Goal: Understand process/instructions: Learn how to perform a task or action

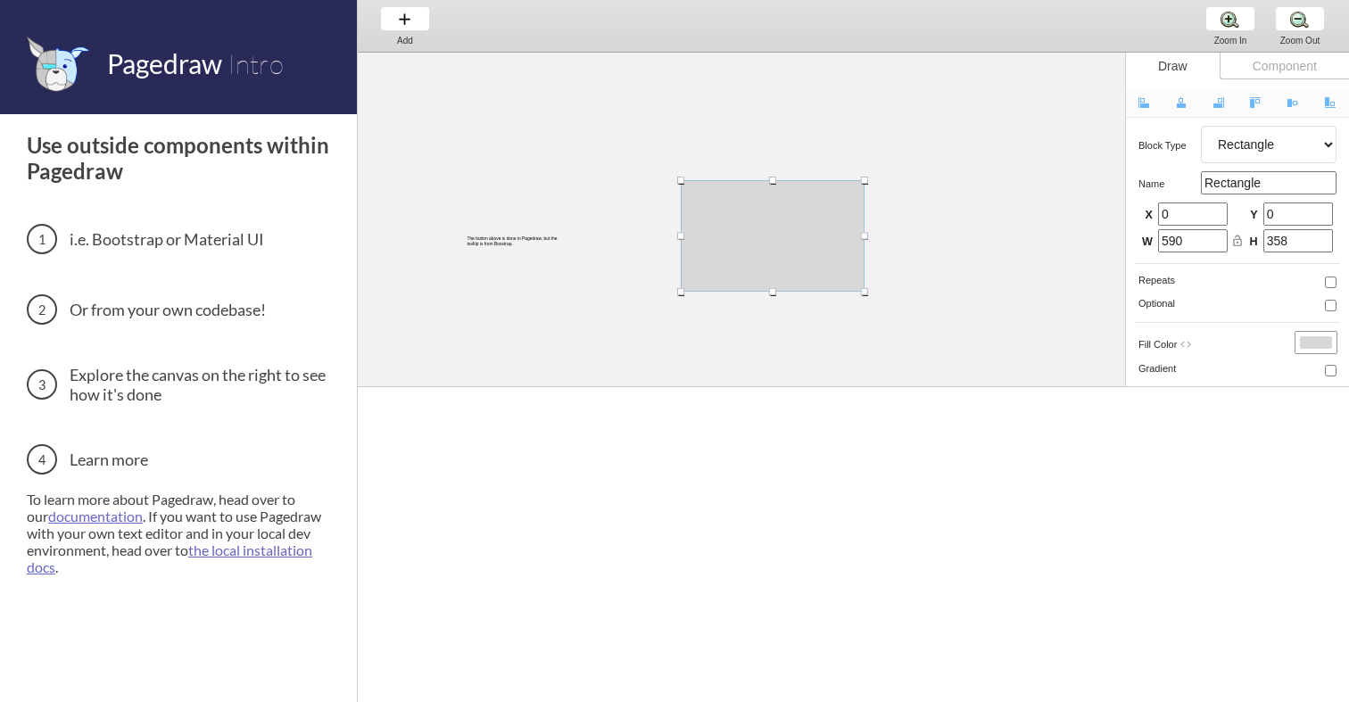
select select "4"
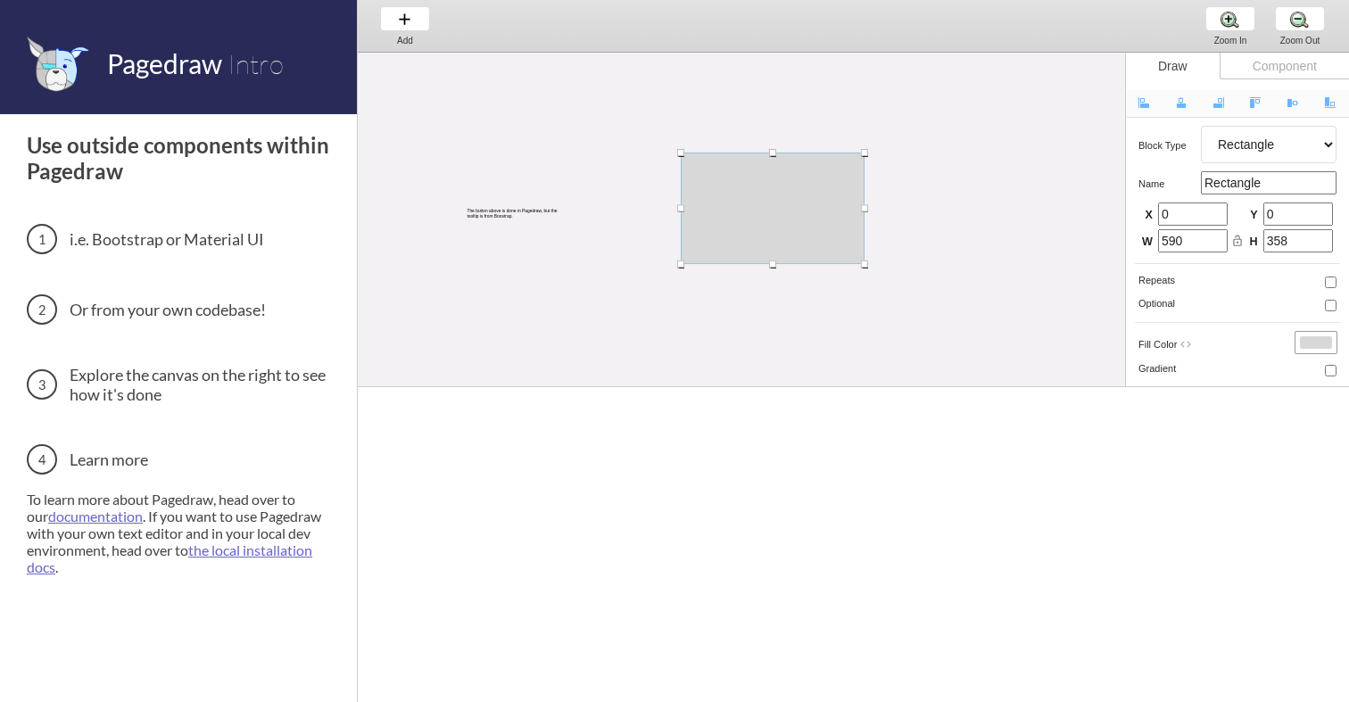
click at [486, 86] on div "The button above is done in Pagedraw, but the tooltip is from Boostrap." at bounding box center [846, 266] width 977 height 483
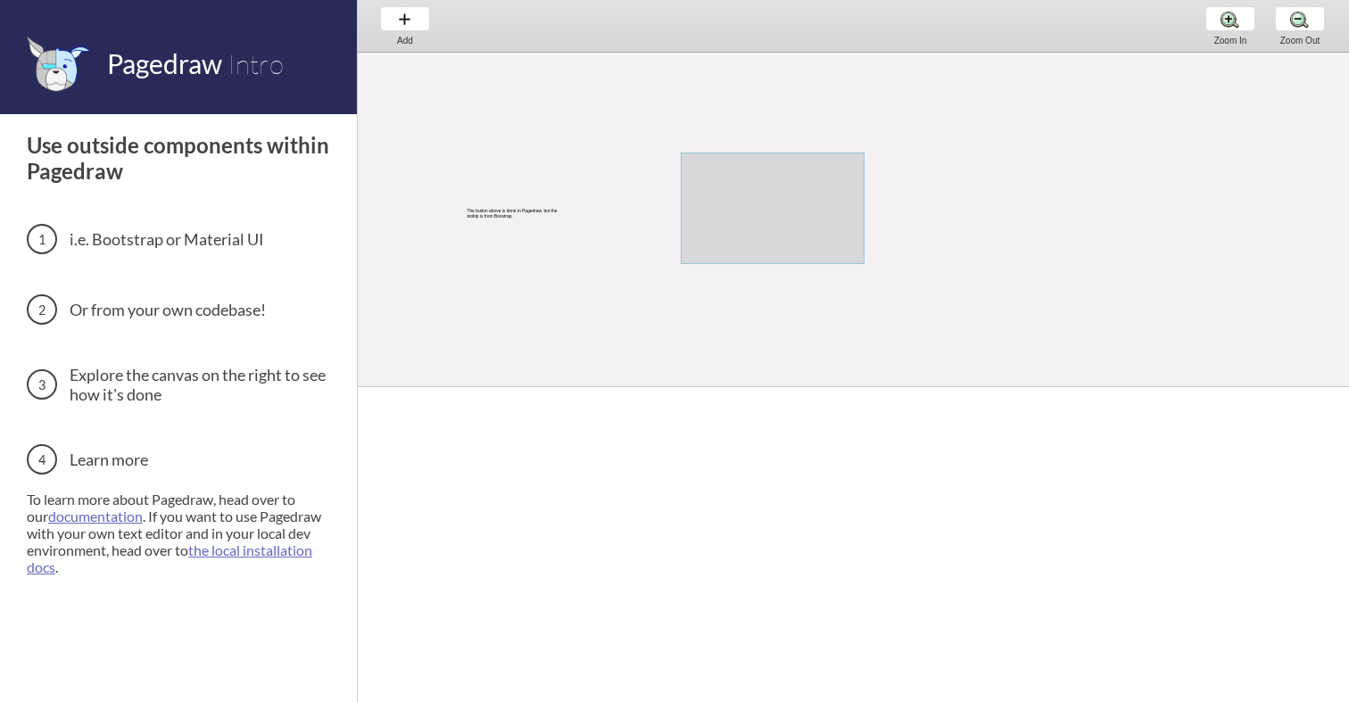
click at [751, 231] on div at bounding box center [773, 208] width 184 height 111
select select "4"
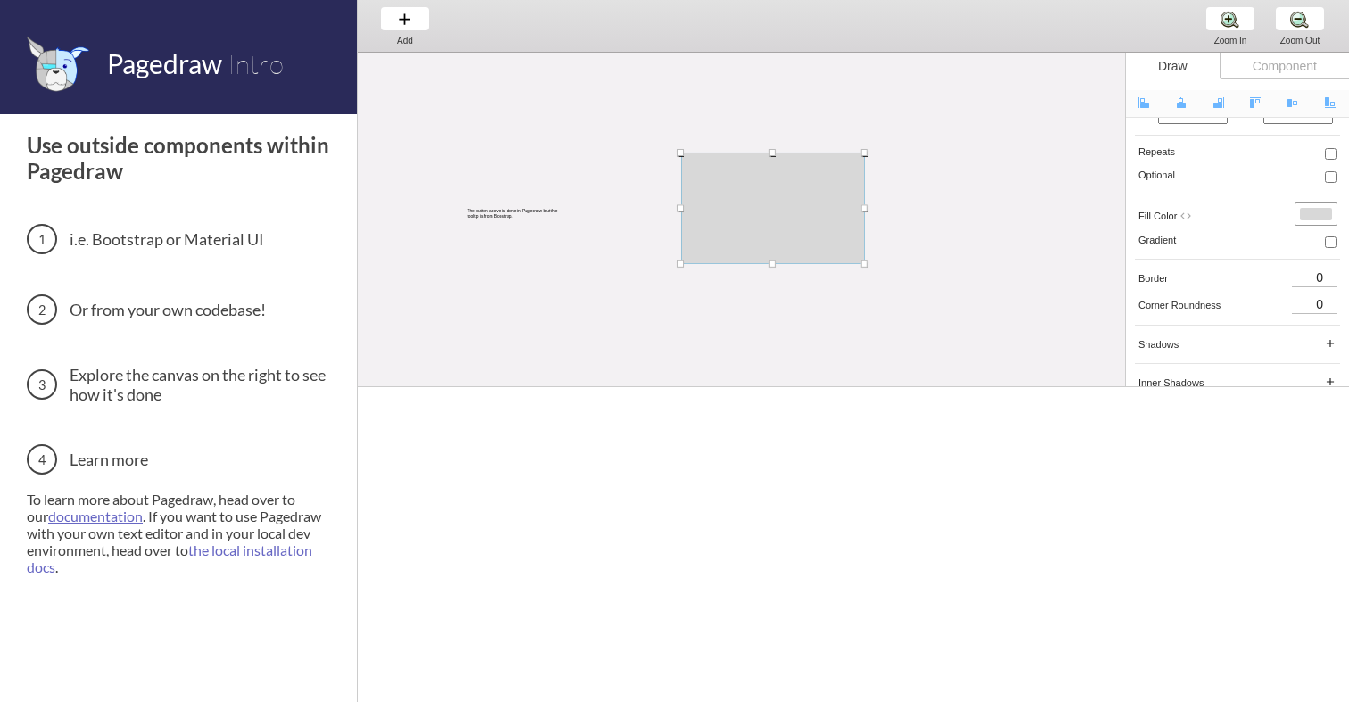
scroll to position [150, 0]
click at [161, 577] on div "Use outside components within Pagedraw i.e. Bootstrap or Material UI Or from yo…" at bounding box center [181, 396] width 308 height 565
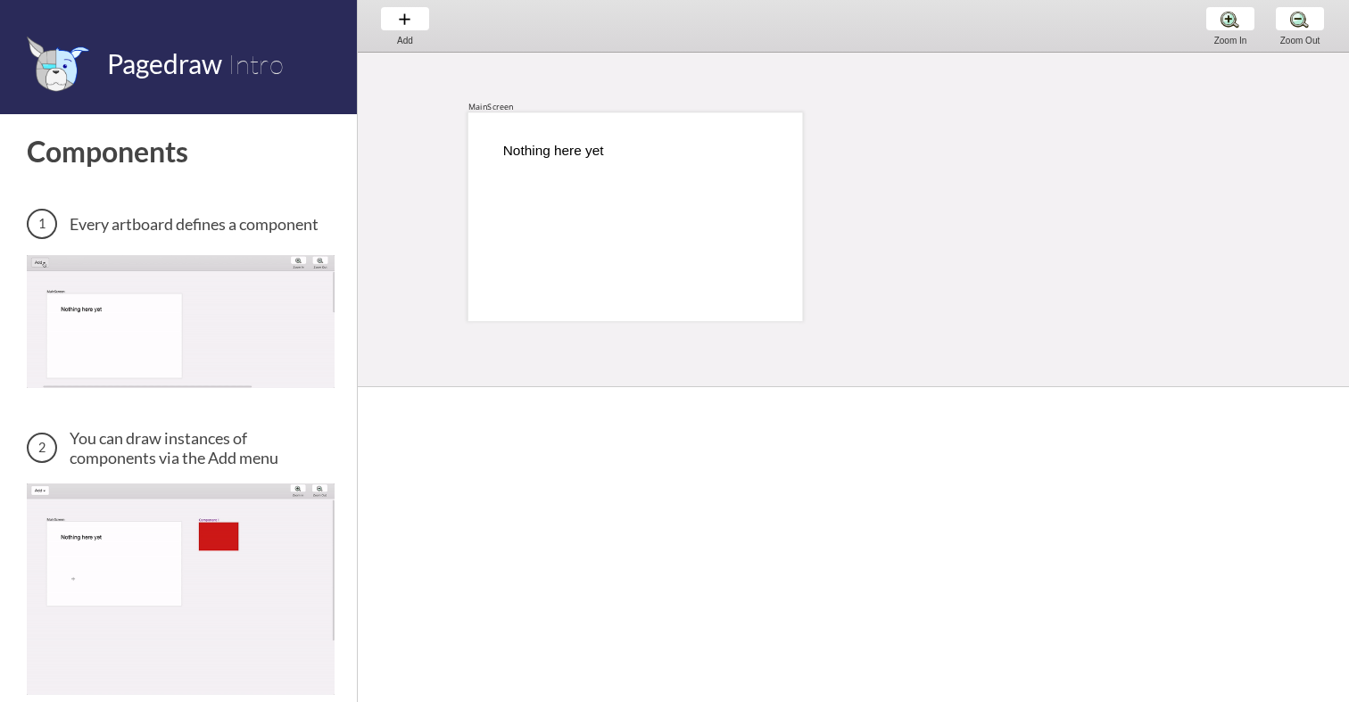
scroll to position [3, 0]
click at [493, 100] on div "MainScreen" at bounding box center [490, 103] width 45 height 11
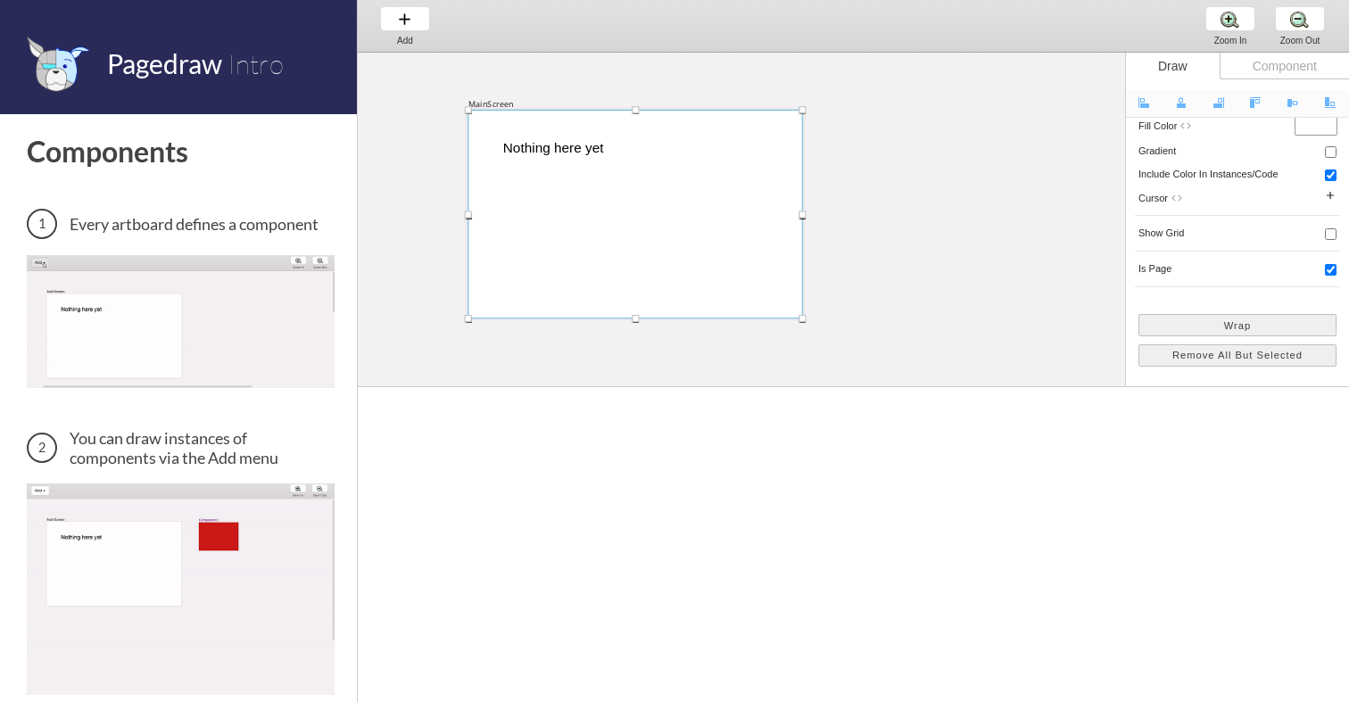
scroll to position [342, 0]
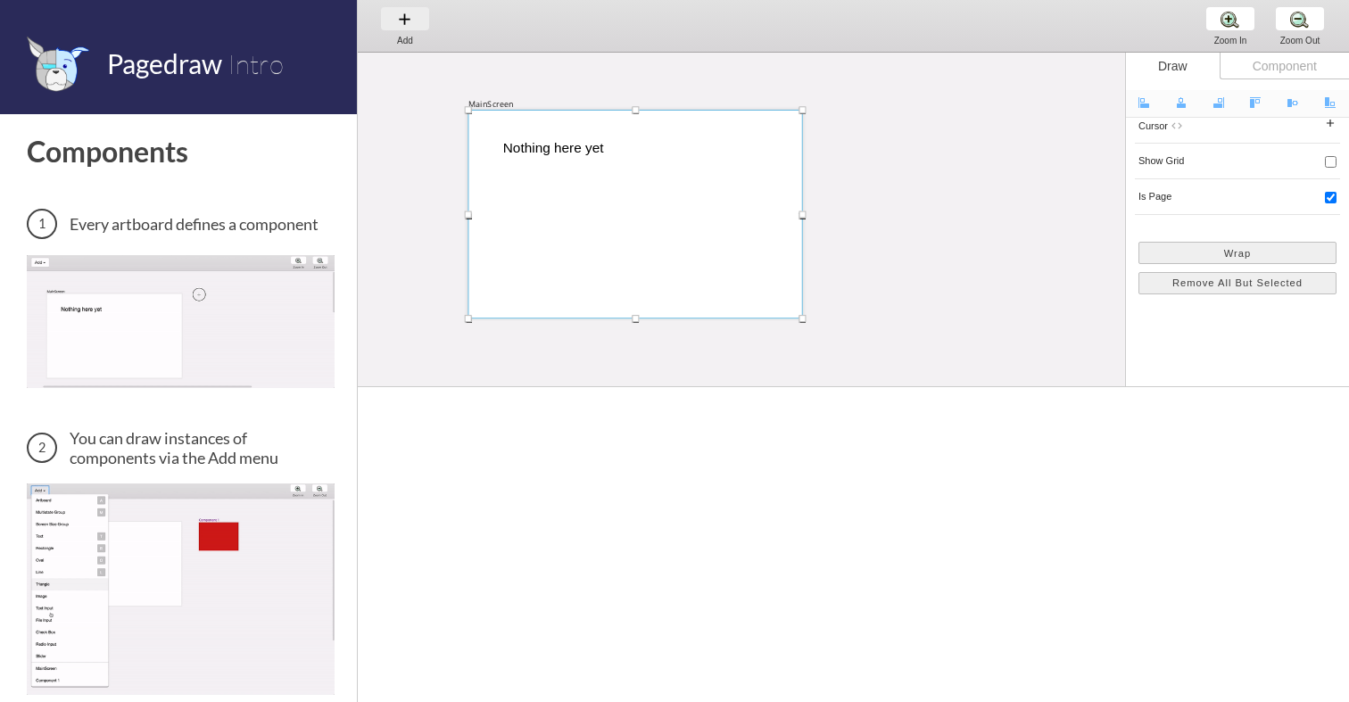
click at [415, 16] on div "Add Add Add" at bounding box center [405, 25] width 68 height 51
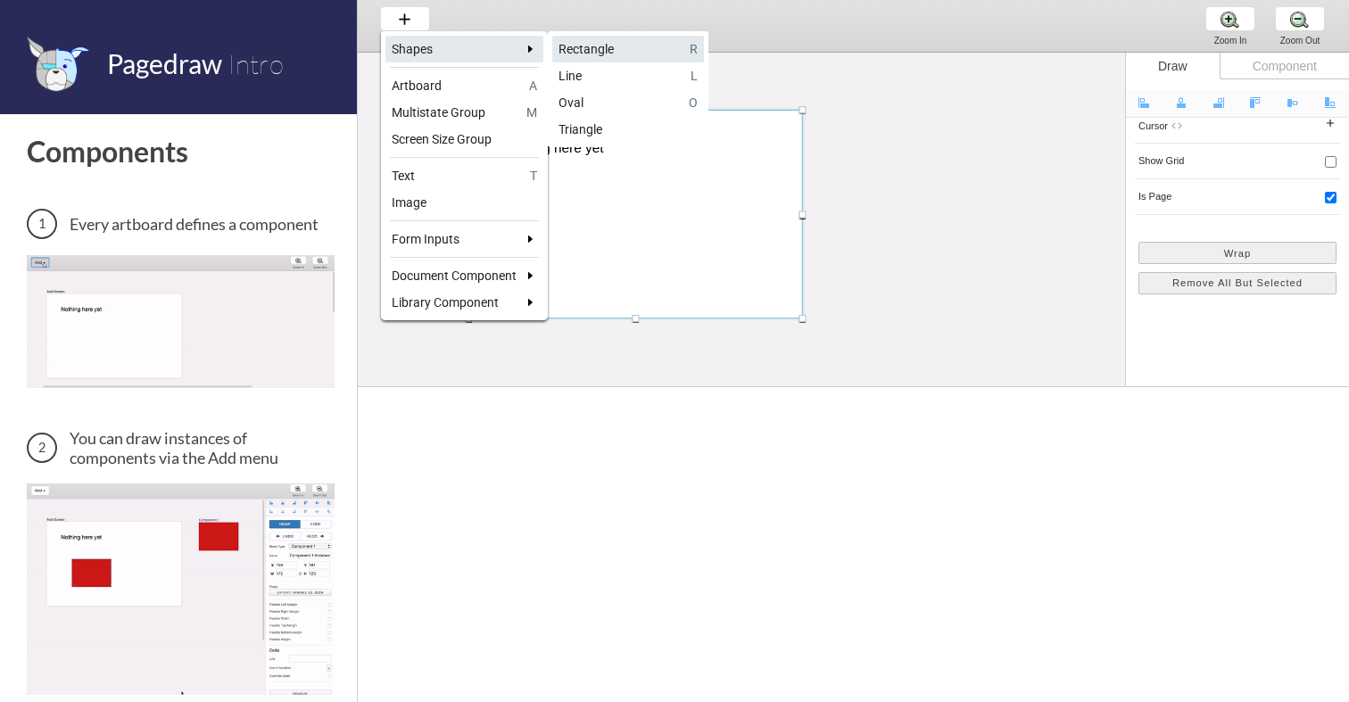
click at [642, 55] on div "Rectangle" at bounding box center [620, 49] width 125 height 18
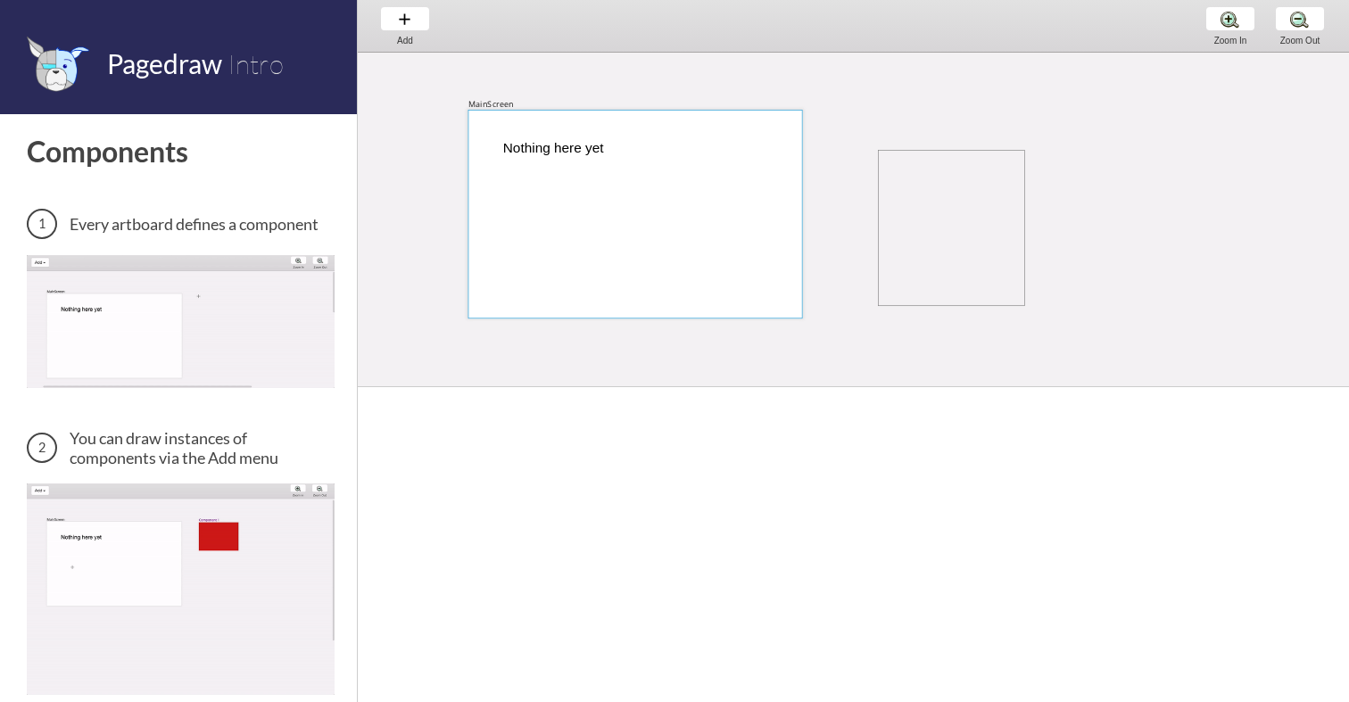
drag, startPoint x: 878, startPoint y: 149, endPoint x: 1024, endPoint y: 306, distance: 214.6
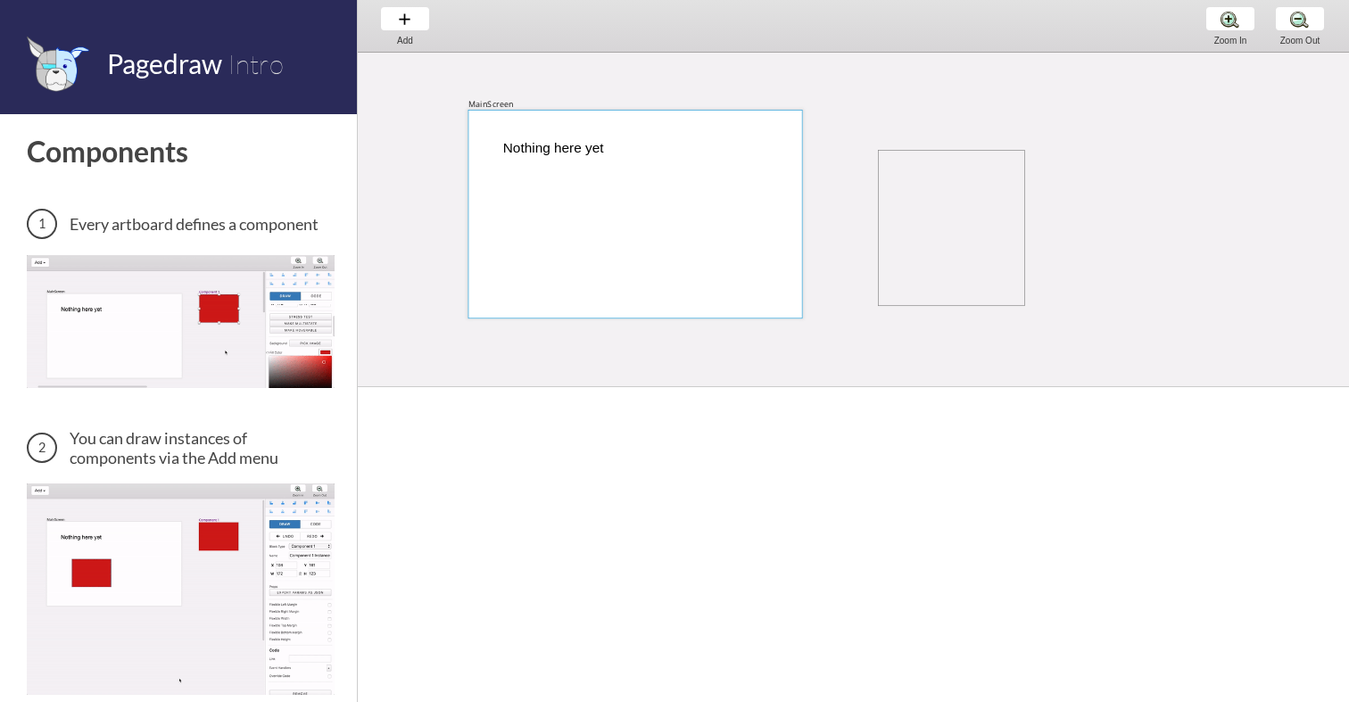
click at [1024, 306] on div "MainScreen Nothing here yet" at bounding box center [1012, 409] width 1308 height 718
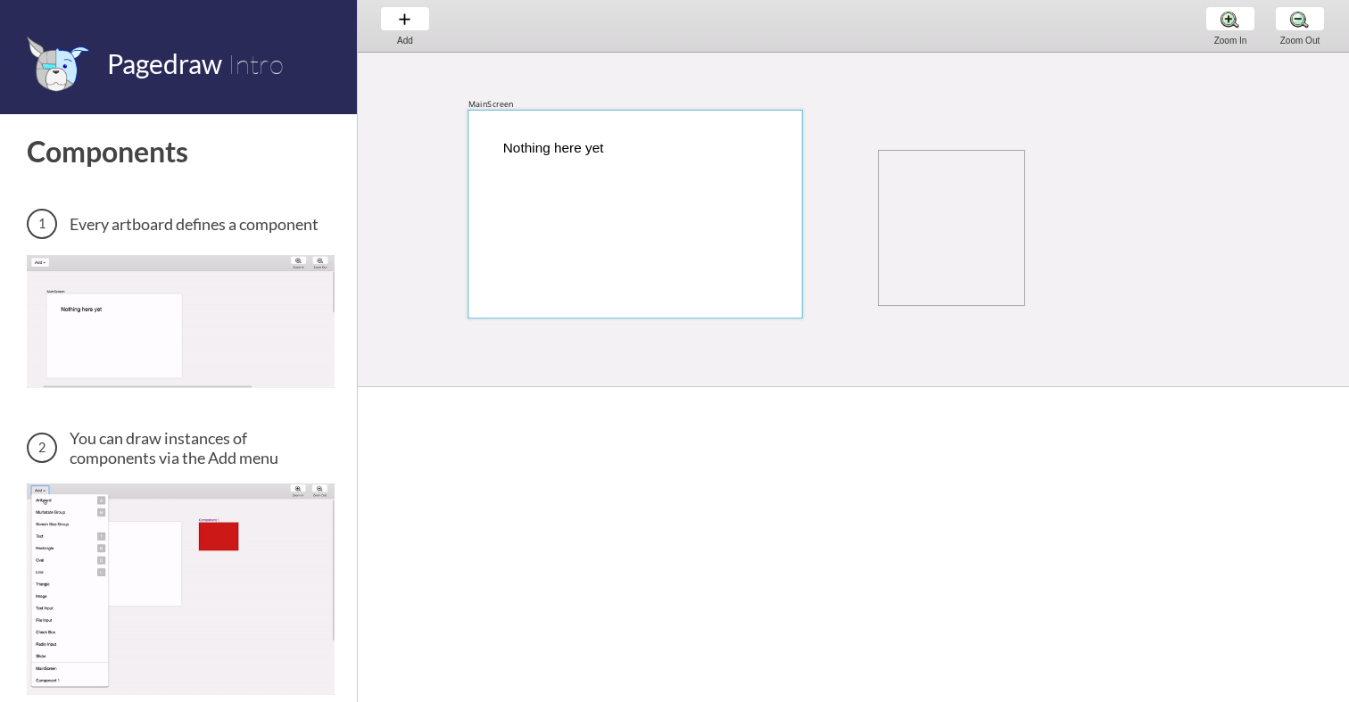
select select "4"
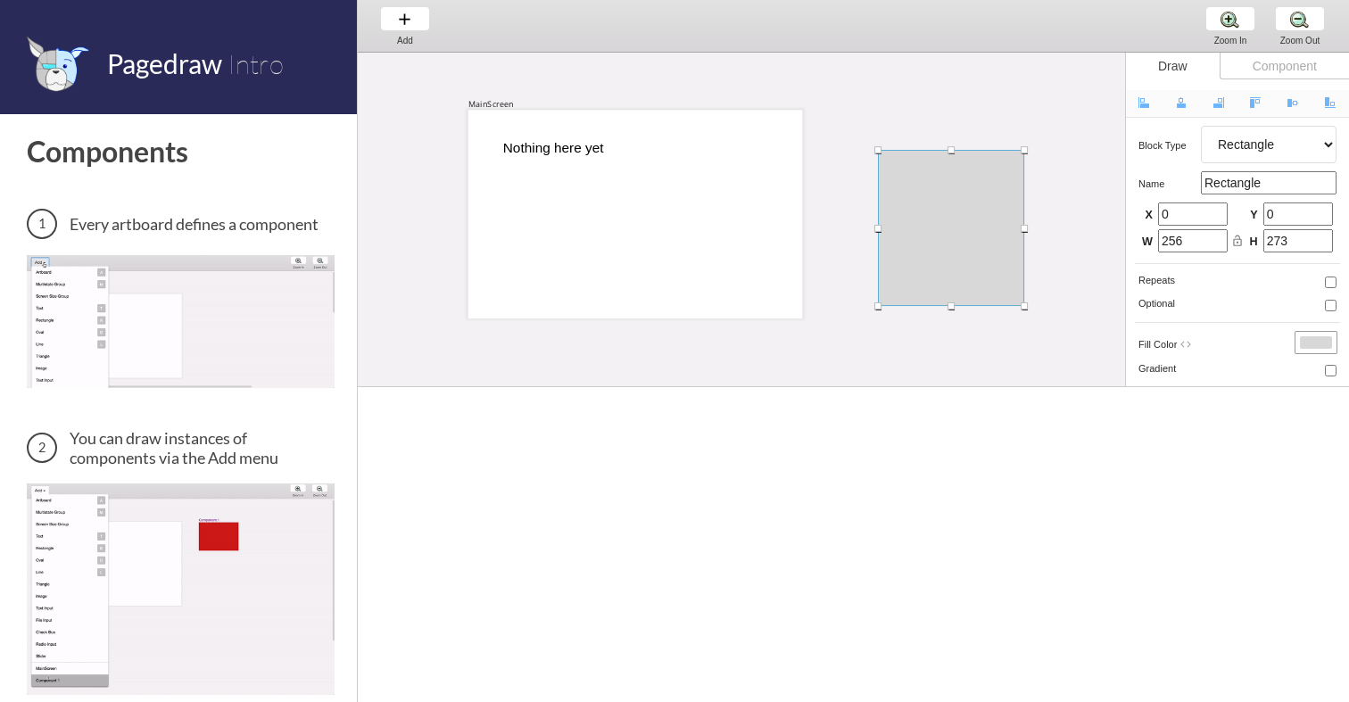
click at [1094, 243] on div "MainScreen Nothing here yet" at bounding box center [1123, 409] width 1531 height 718
